Goal: Transaction & Acquisition: Obtain resource

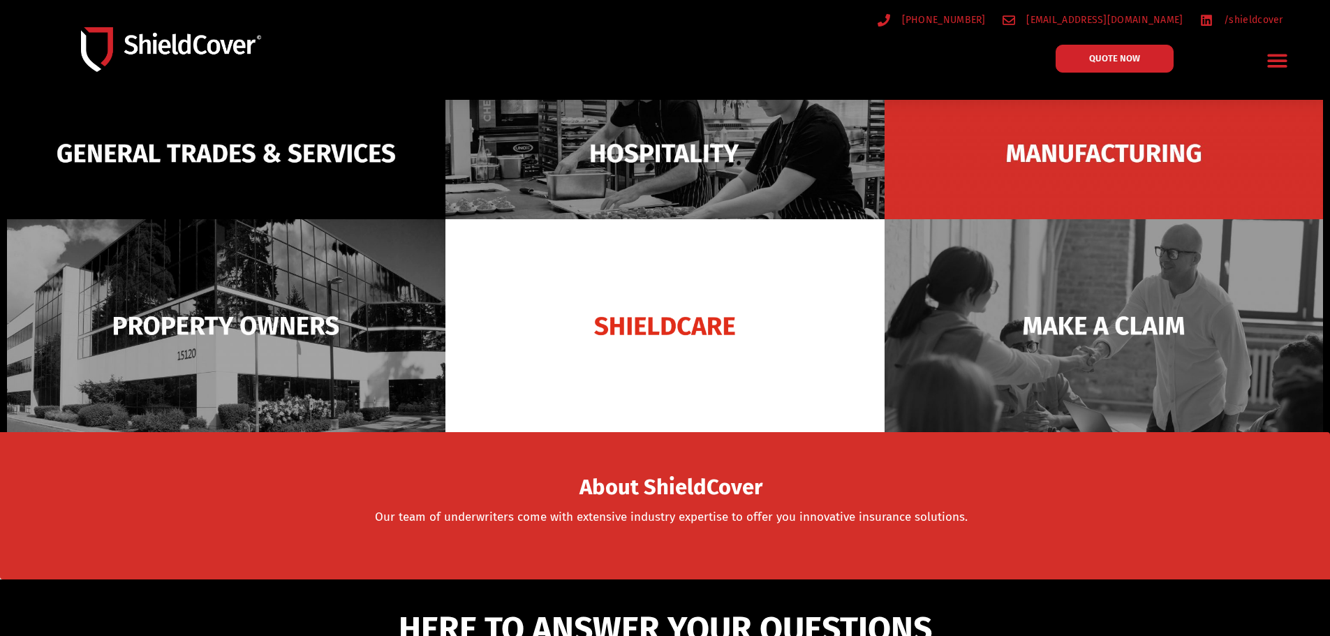
scroll to position [140, 0]
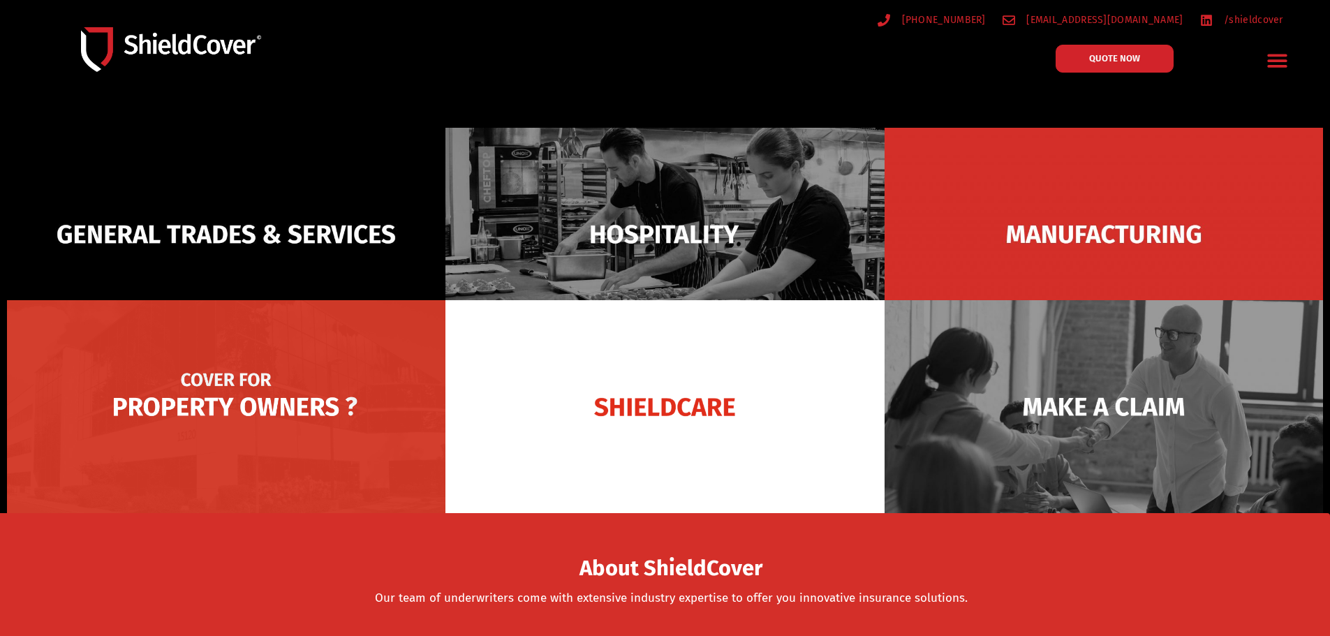
click at [173, 448] on img at bounding box center [226, 406] width 438 height 213
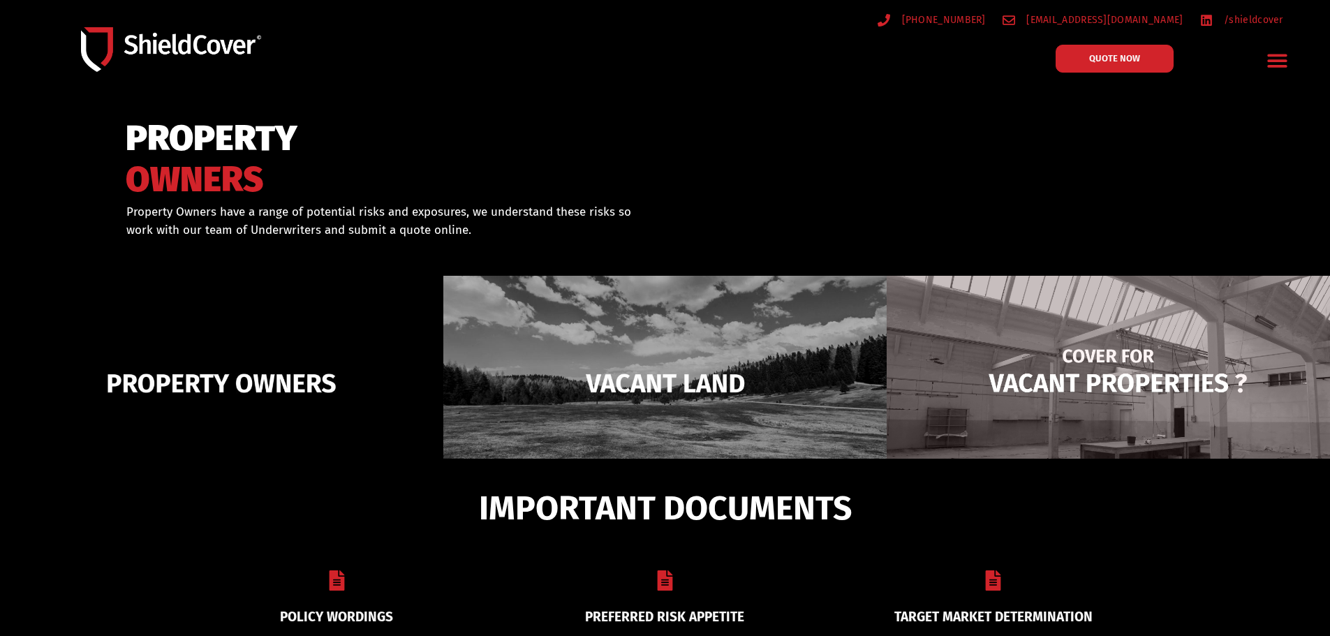
click at [1042, 388] on img at bounding box center [1108, 383] width 443 height 215
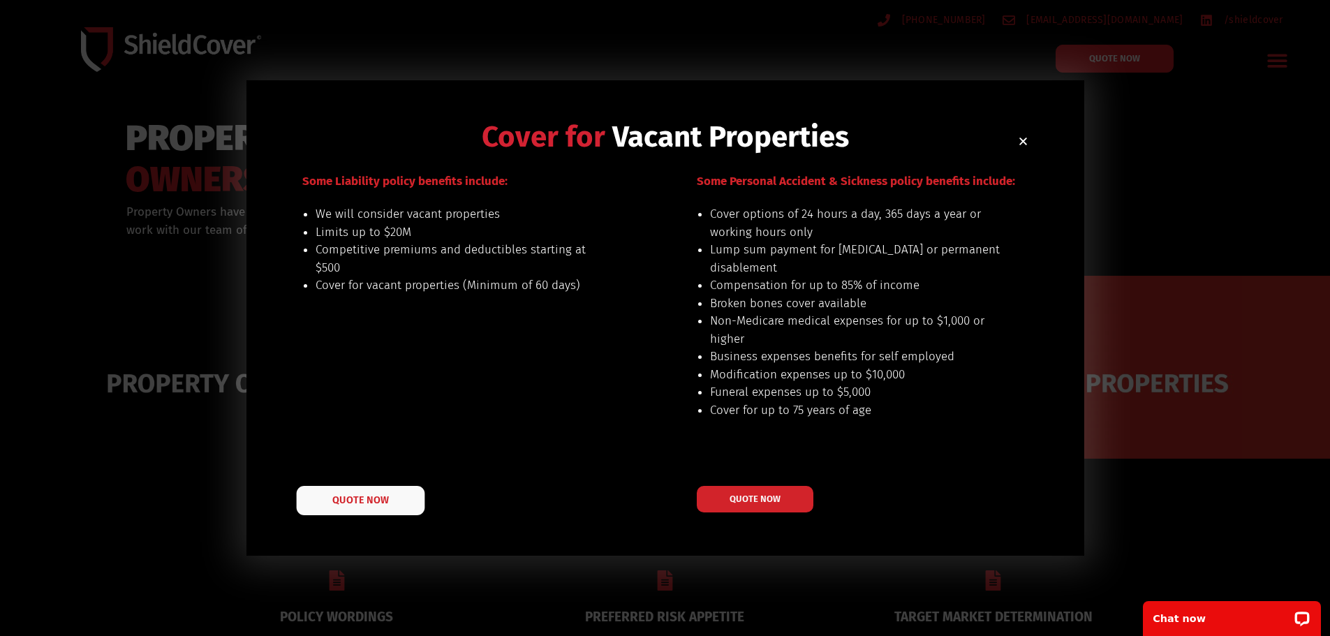
click at [347, 507] on link "QUOTE NOW" at bounding box center [360, 500] width 128 height 29
